Goal: Transaction & Acquisition: Purchase product/service

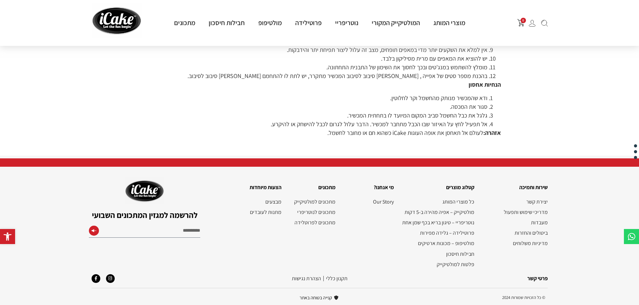
scroll to position [742, 0]
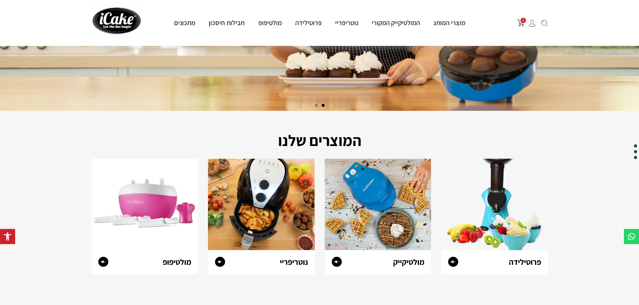
scroll to position [201, 0]
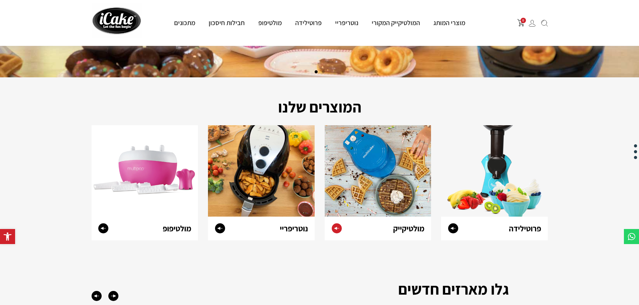
click at [382, 189] on img at bounding box center [377, 171] width 107 height 92
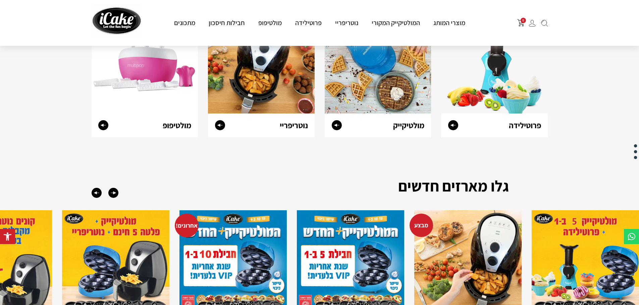
scroll to position [268, 0]
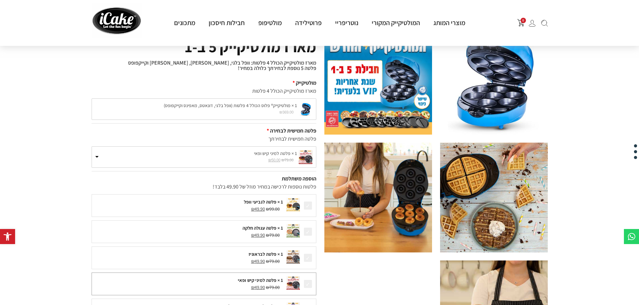
scroll to position [34, 0]
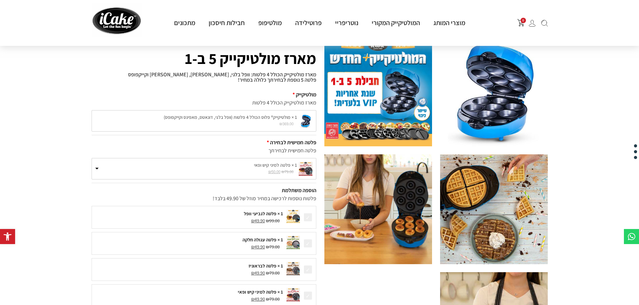
click at [494, 97] on img at bounding box center [494, 92] width 108 height 110
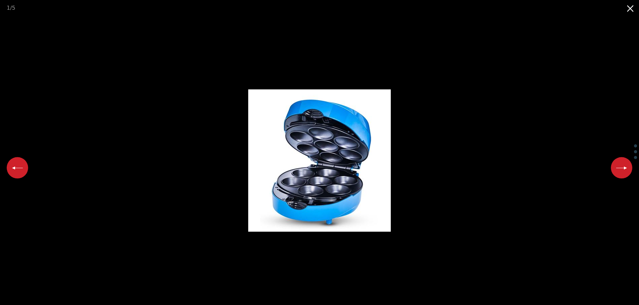
scroll to position [0, 0]
click at [31, 164] on picture at bounding box center [319, 161] width 639 height 290
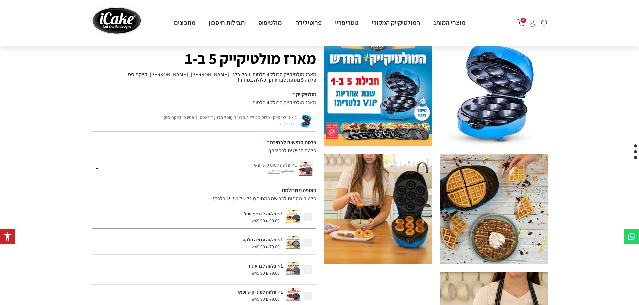
click at [285, 220] on div at bounding box center [293, 217] width 17 height 15
click at [299, 216] on img at bounding box center [292, 216] width 13 height 13
